Goal: Check status

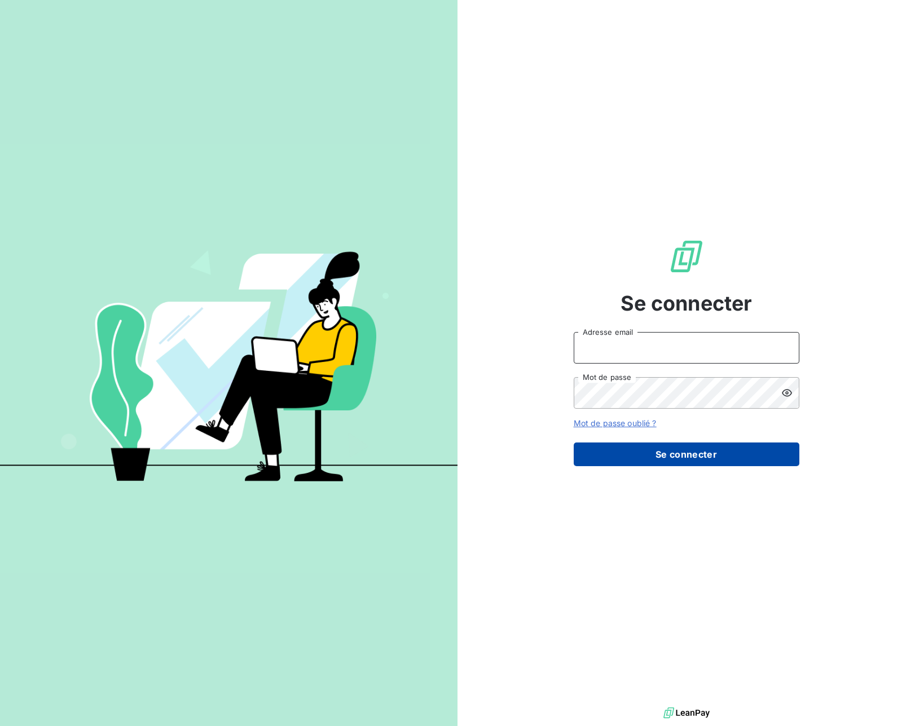
type input "[PERSON_NAME][EMAIL_ADDRESS][PERSON_NAME][DOMAIN_NAME]"
click at [645, 448] on button "Se connecter" at bounding box center [687, 455] width 226 height 24
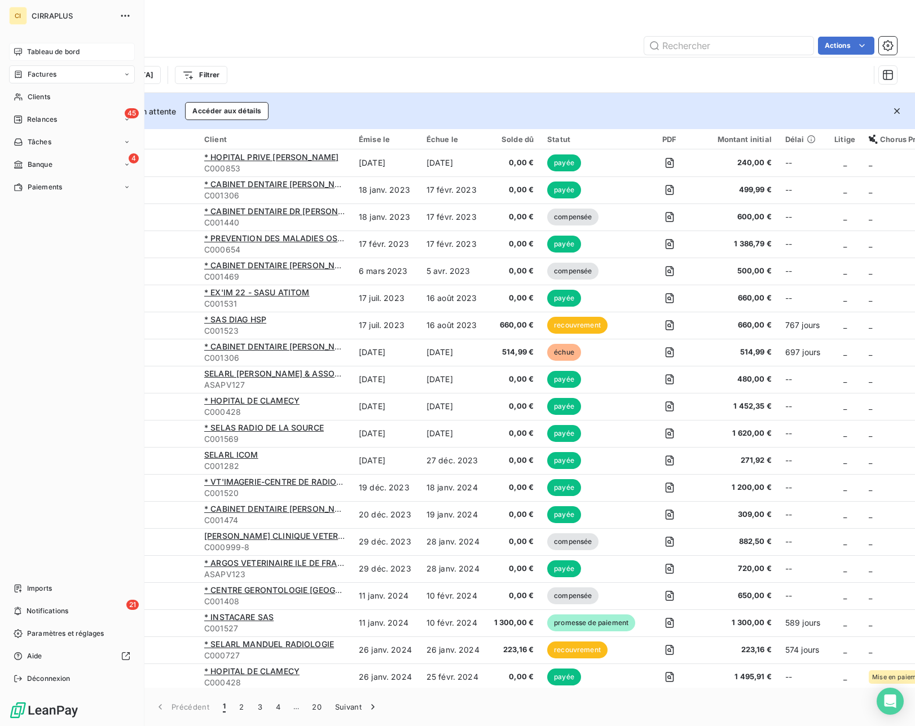
click at [32, 52] on span "Tableau de bord" at bounding box center [53, 52] width 52 height 10
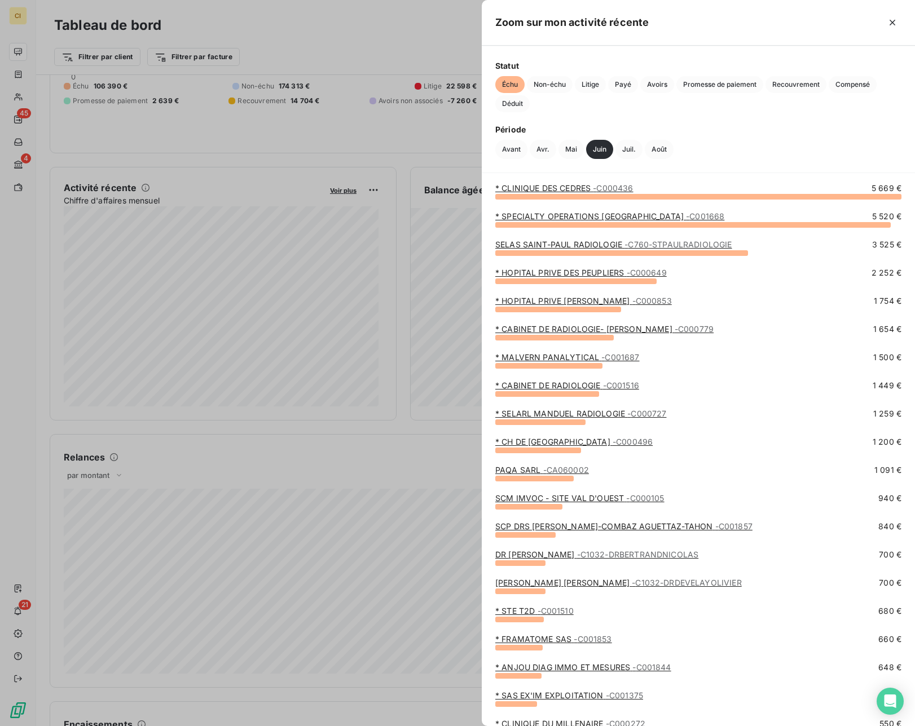
scroll to position [2, 0]
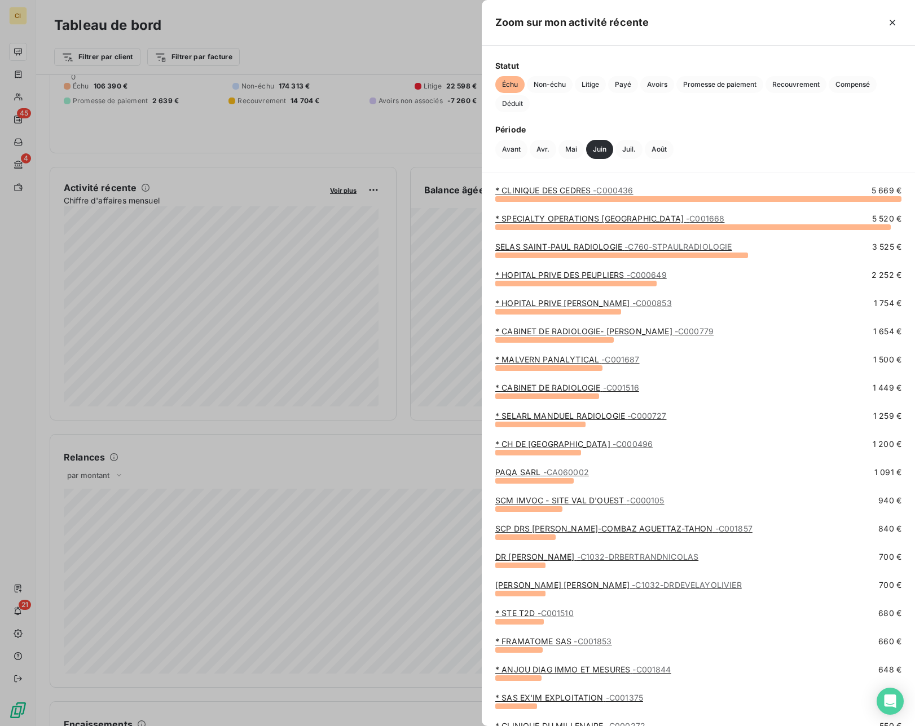
click at [587, 218] on link "* SPECIALTY OPERATIONS FRANCE - C001668" at bounding box center [609, 219] width 229 height 10
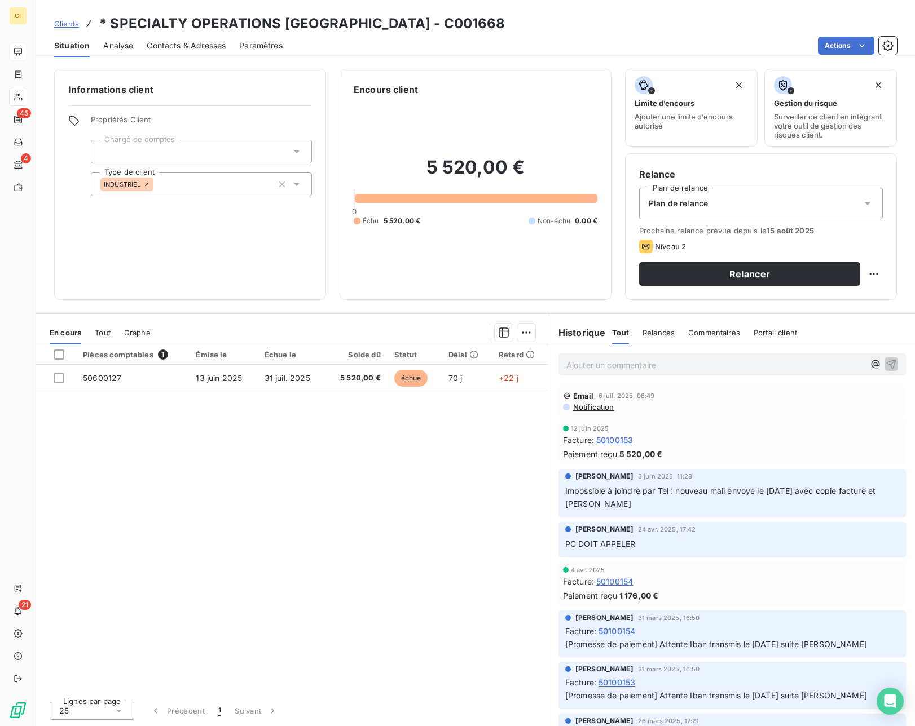
scroll to position [2, 0]
click at [105, 336] on span "Tout" at bounding box center [103, 332] width 16 height 9
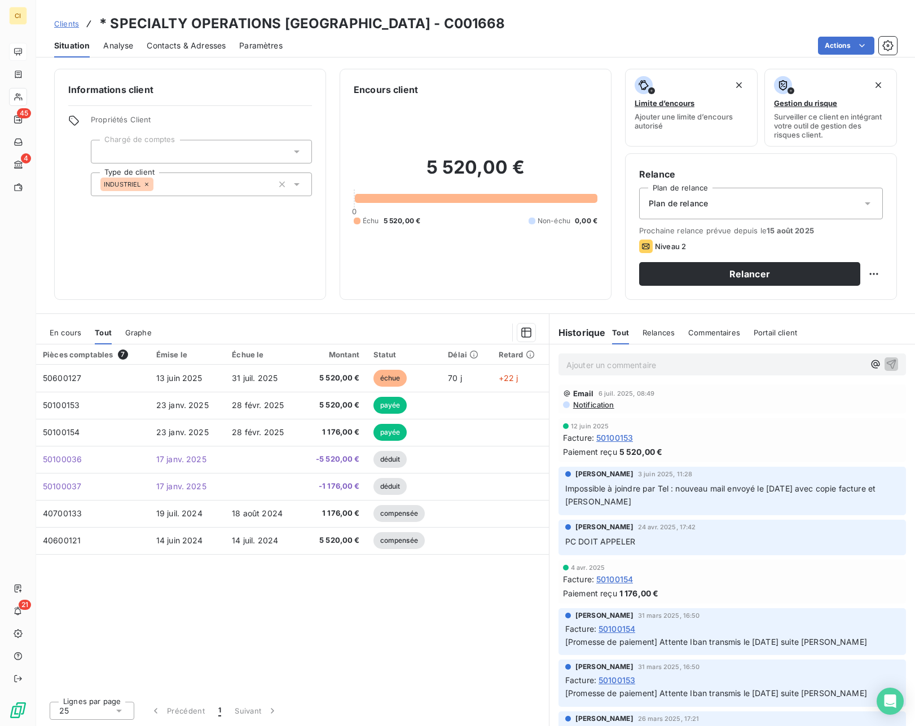
click at [144, 334] on span "Graphe" at bounding box center [138, 332] width 27 height 9
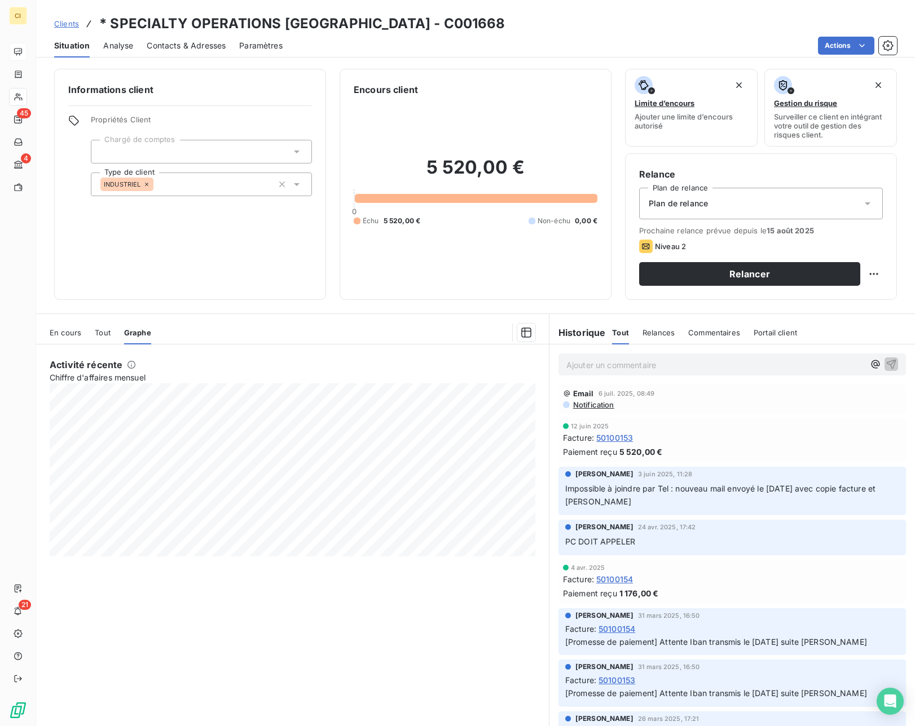
click at [64, 336] on span "En cours" at bounding box center [66, 332] width 32 height 9
